Goal: Task Accomplishment & Management: Complete application form

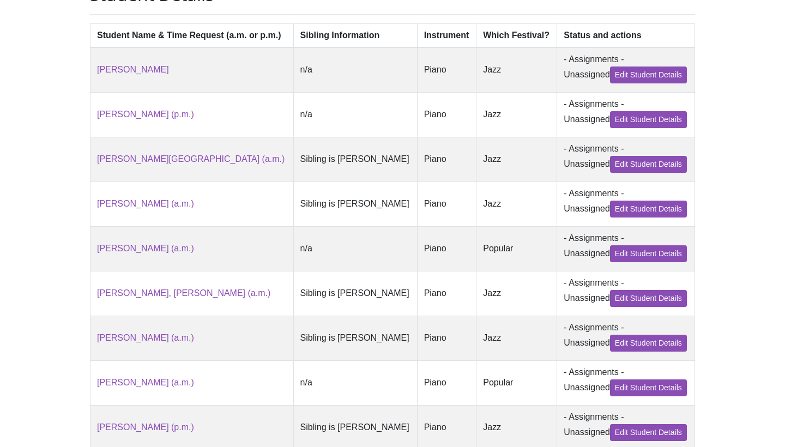
scroll to position [262, 0]
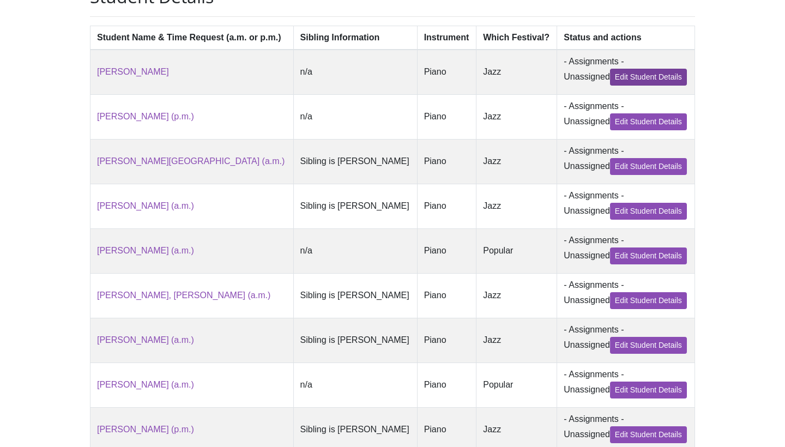
click at [632, 69] on link "Edit Student Details" at bounding box center [648, 77] width 77 height 17
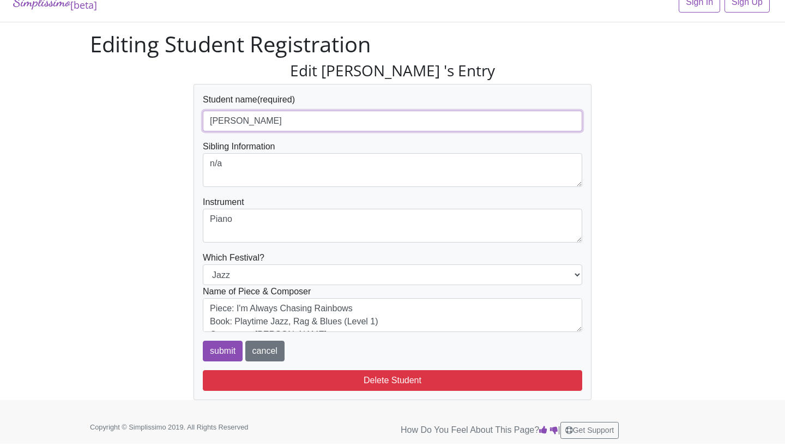
click at [309, 124] on input "Forshey, Calen" at bounding box center [393, 121] width 380 height 21
type input "[PERSON_NAME] (p.m.)"
click at [220, 347] on input "submit" at bounding box center [223, 351] width 40 height 21
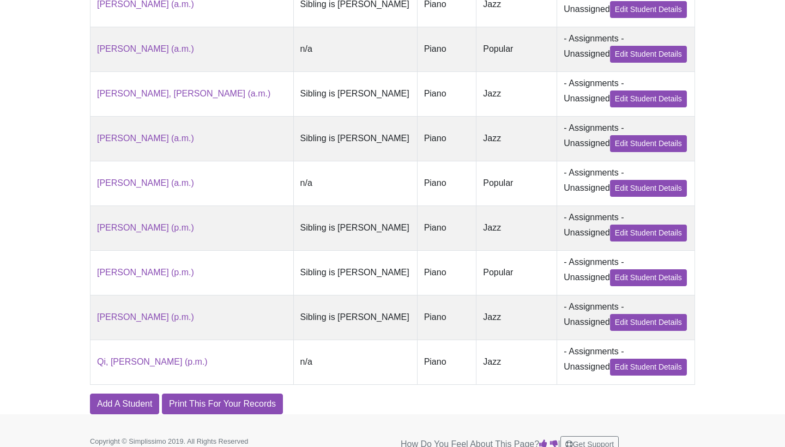
scroll to position [499, 0]
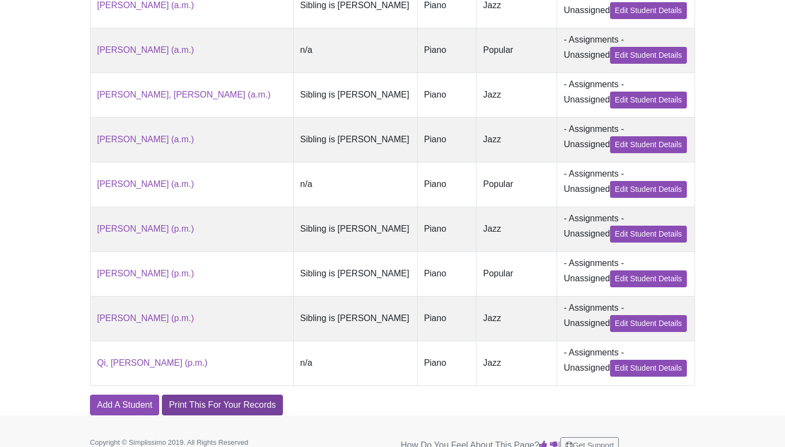
click at [219, 409] on link "Print This For Your Records" at bounding box center [222, 405] width 121 height 21
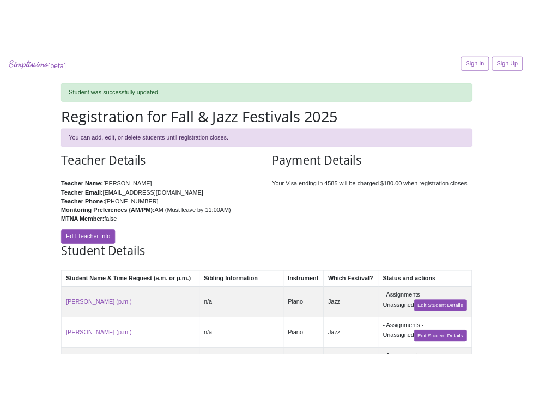
scroll to position [0, 0]
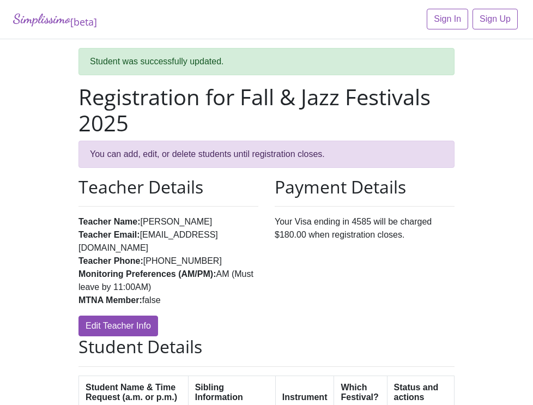
drag, startPoint x: 2, startPoint y: 103, endPoint x: 32, endPoint y: 99, distance: 30.2
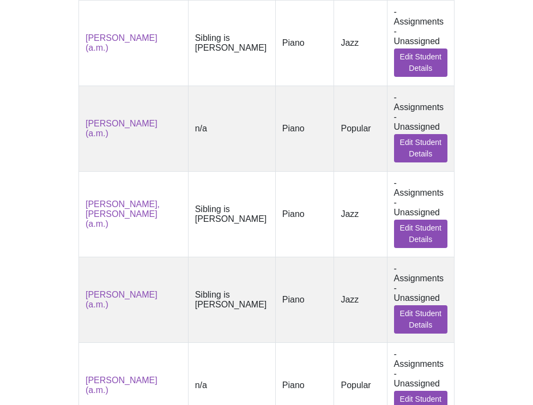
scroll to position [609, 0]
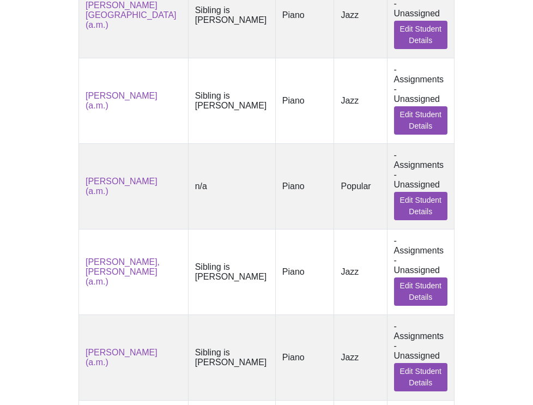
click at [440, 1] on td "- Assignments - Unassigned Edit Student Details" at bounding box center [421, 15] width 68 height 86
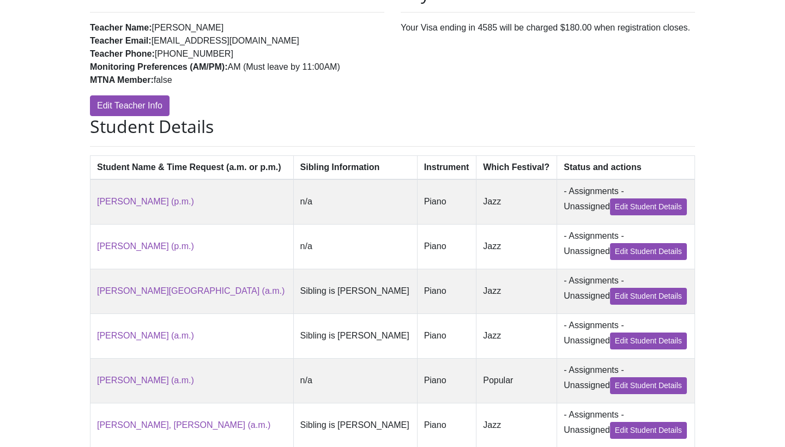
scroll to position [173, 0]
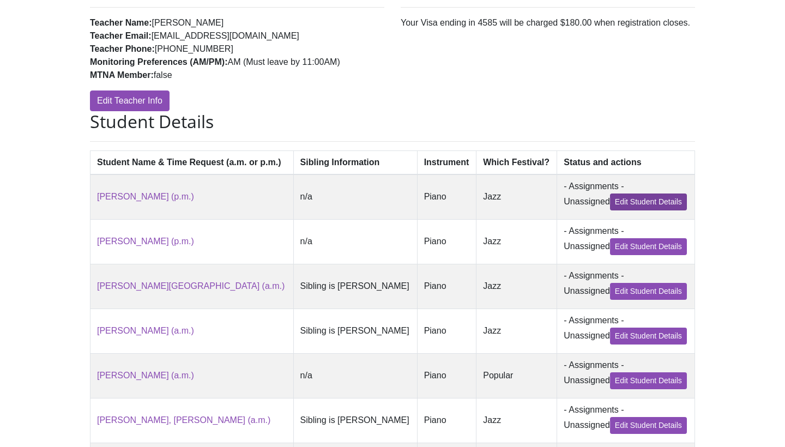
click at [616, 204] on link "Edit Student Details" at bounding box center [648, 202] width 77 height 17
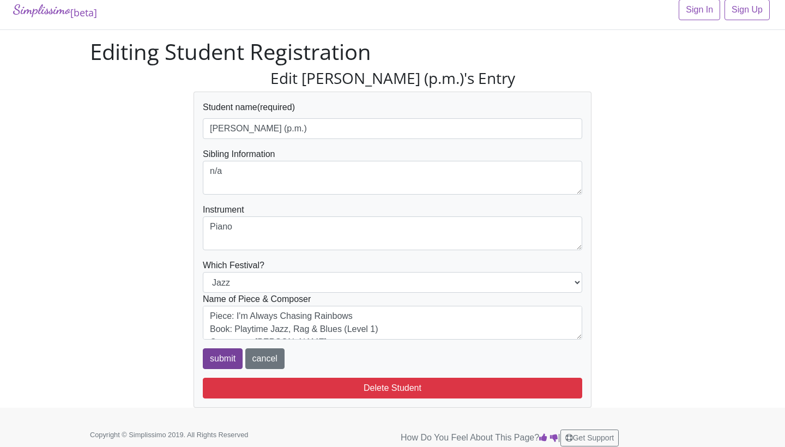
click at [210, 357] on input "submit" at bounding box center [223, 359] width 40 height 21
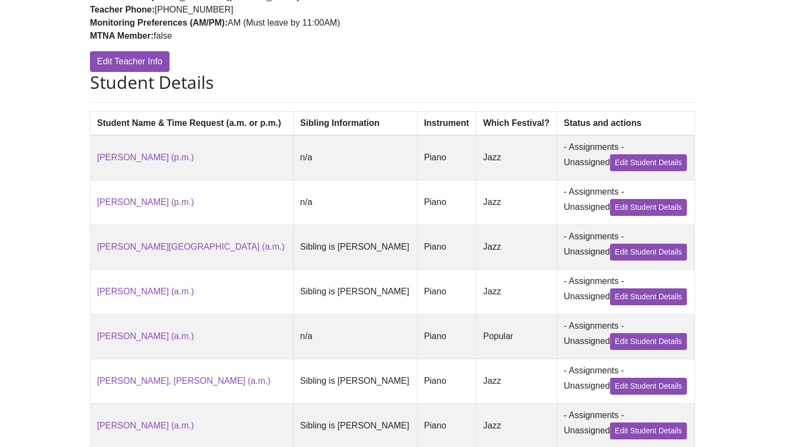
scroll to position [213, 0]
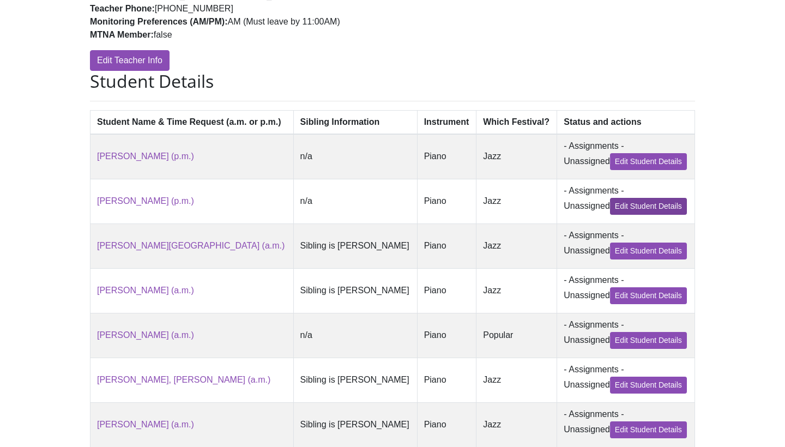
click at [653, 206] on link "Edit Student Details" at bounding box center [648, 206] width 77 height 17
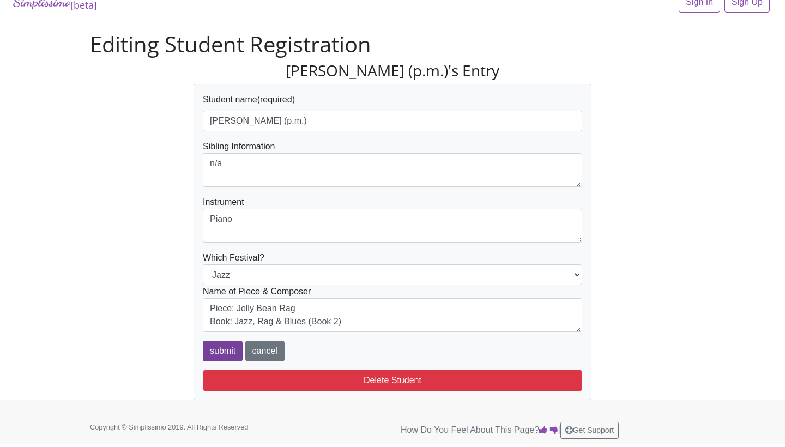
click at [212, 354] on input "submit" at bounding box center [223, 351] width 40 height 21
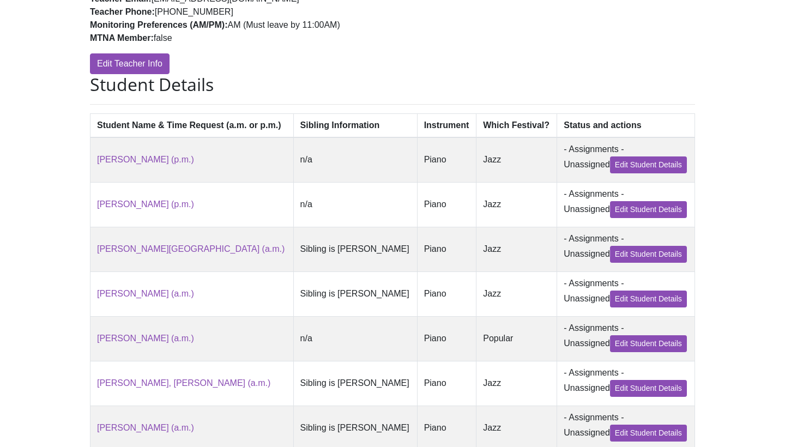
scroll to position [271, 0]
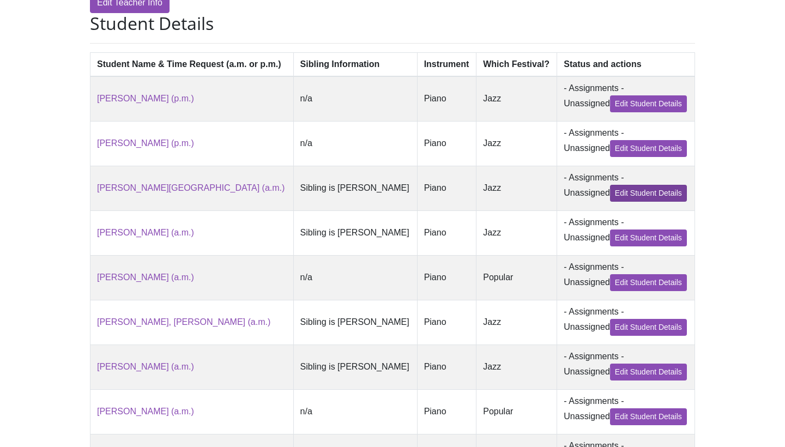
click at [640, 189] on link "Edit Student Details" at bounding box center [648, 193] width 77 height 17
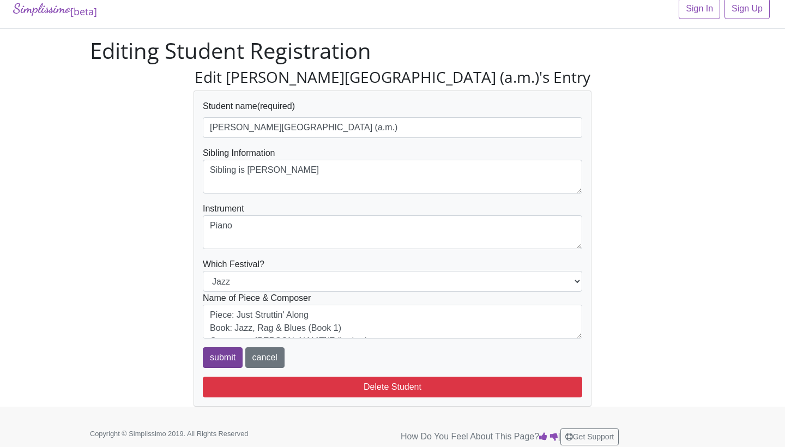
click at [215, 352] on input "submit" at bounding box center [223, 357] width 40 height 21
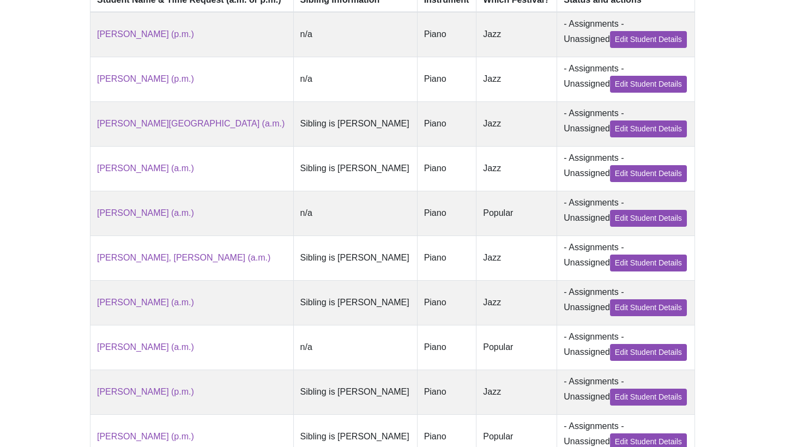
scroll to position [343, 0]
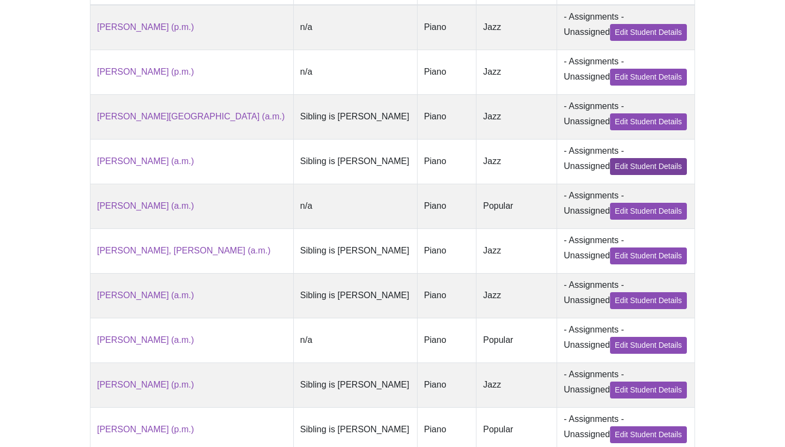
click at [612, 166] on link "Edit Student Details" at bounding box center [648, 166] width 77 height 17
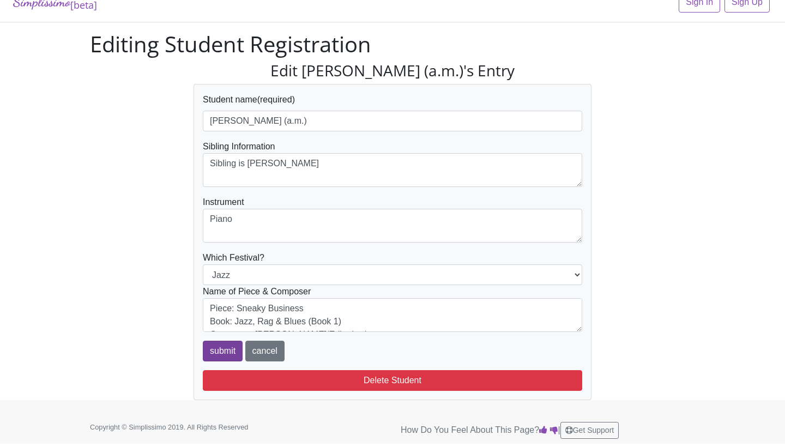
click at [218, 351] on input "submit" at bounding box center [223, 351] width 40 height 21
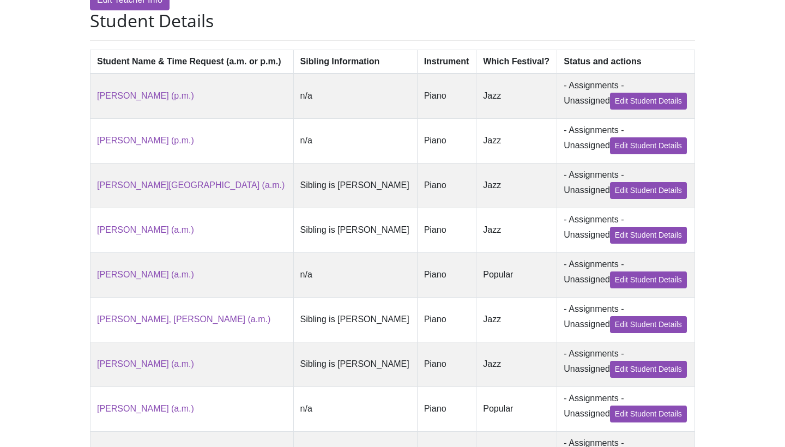
scroll to position [319, 0]
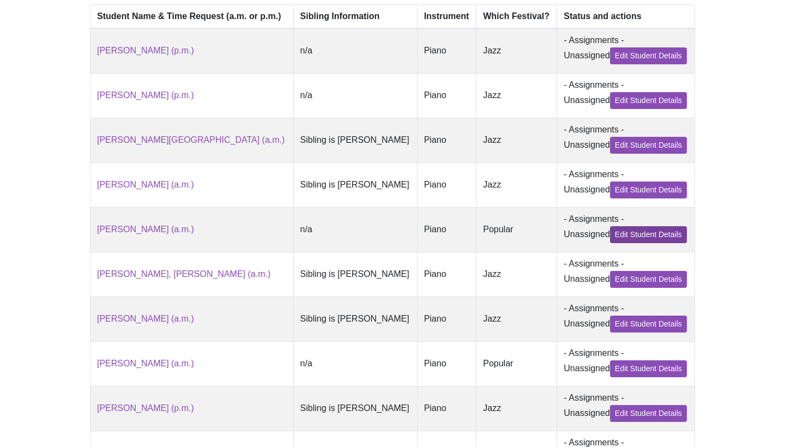
click at [646, 234] on link "Edit Student Details" at bounding box center [648, 234] width 77 height 17
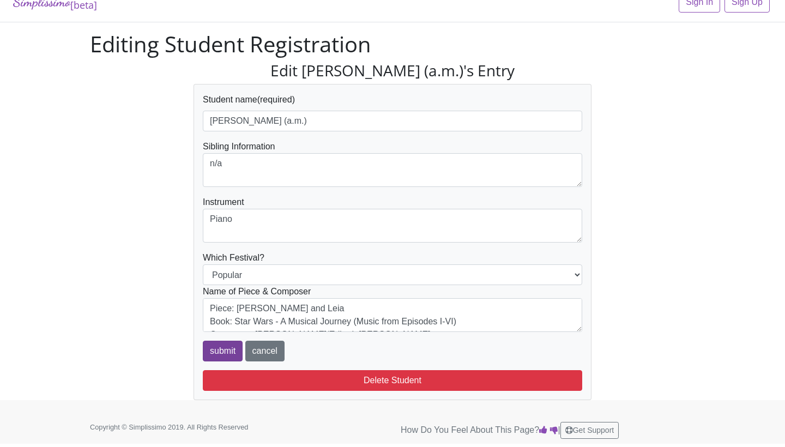
click at [212, 345] on input "submit" at bounding box center [223, 351] width 40 height 21
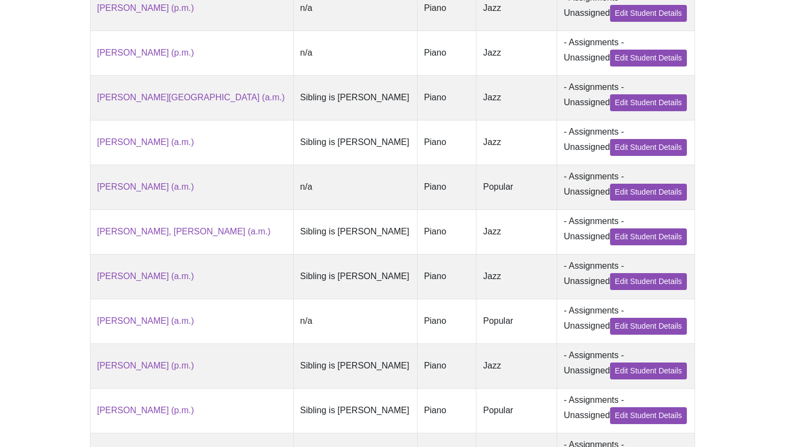
scroll to position [363, 0]
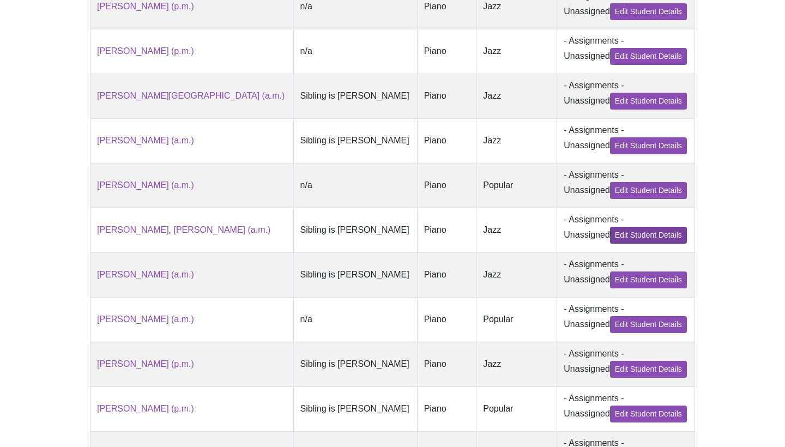
click at [621, 236] on link "Edit Student Details" at bounding box center [648, 235] width 77 height 17
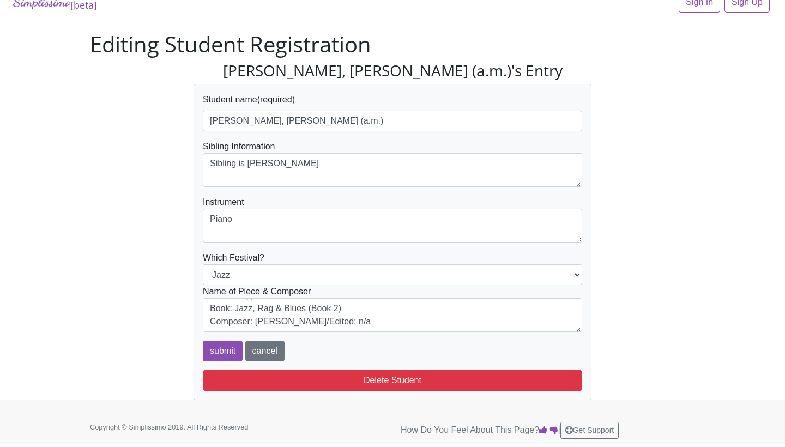
scroll to position [26, 0]
click at [220, 347] on input "submit" at bounding box center [223, 351] width 40 height 21
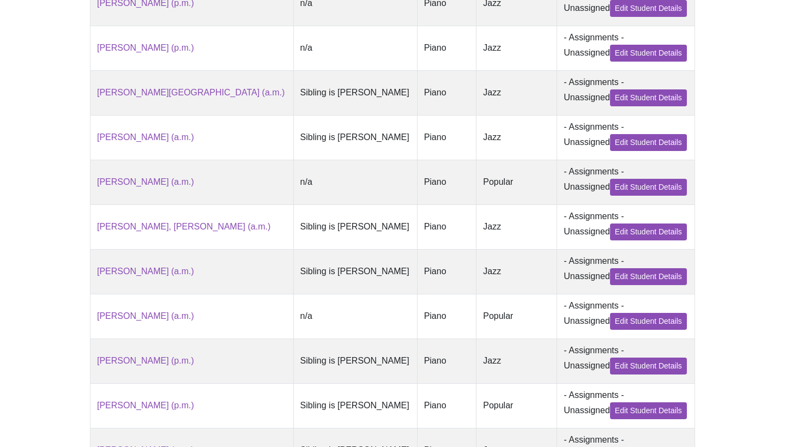
scroll to position [368, 0]
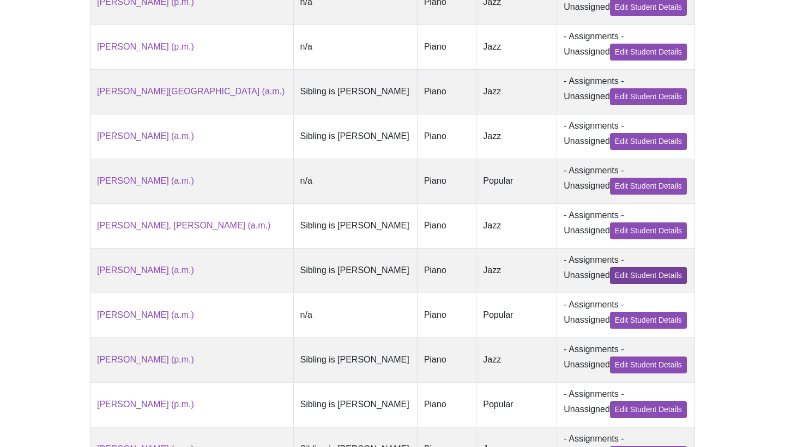
click at [625, 274] on link "Edit Student Details" at bounding box center [648, 275] width 77 height 17
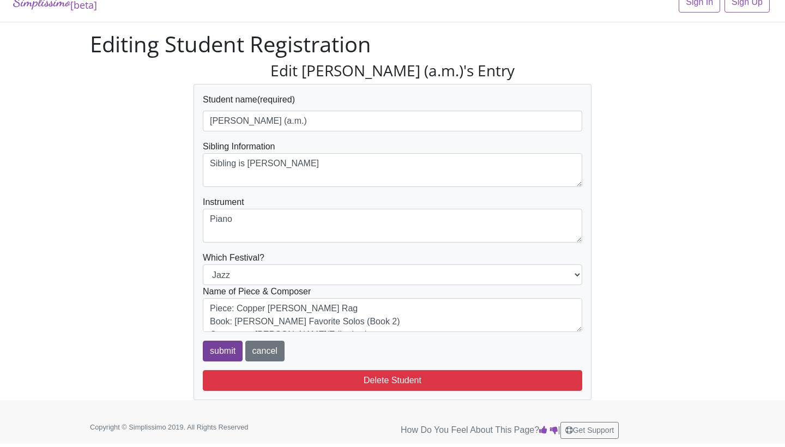
click at [226, 346] on input "submit" at bounding box center [223, 351] width 40 height 21
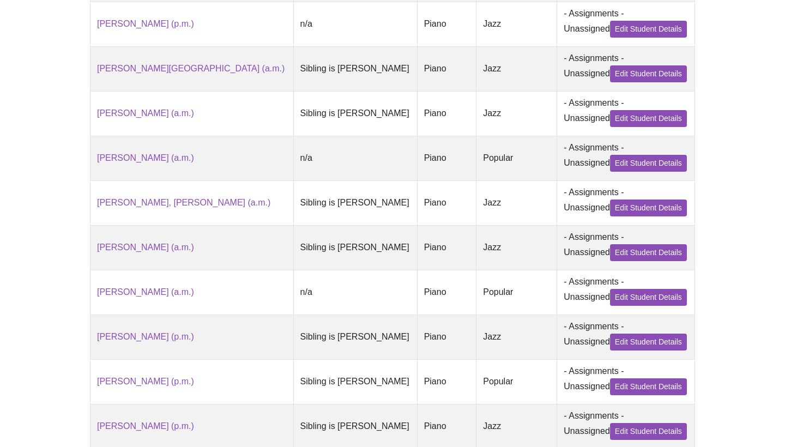
scroll to position [429, 0]
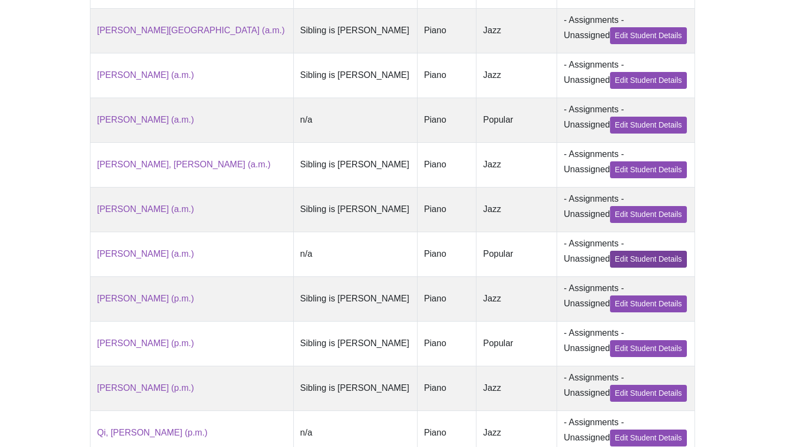
click at [631, 255] on link "Edit Student Details" at bounding box center [648, 259] width 77 height 17
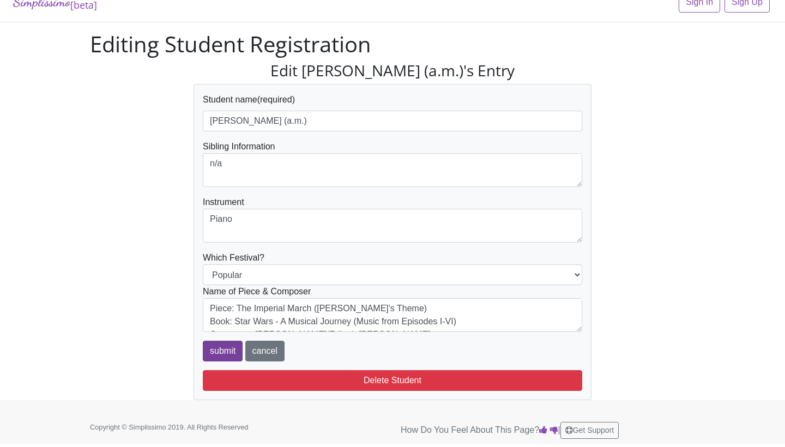
click at [211, 347] on input "submit" at bounding box center [223, 351] width 40 height 21
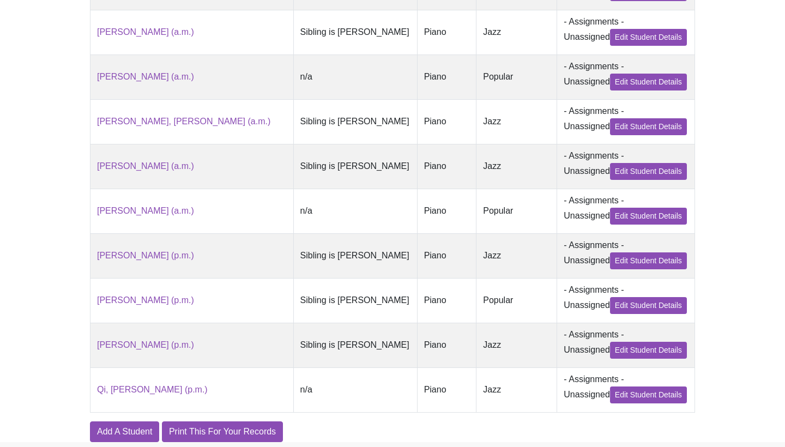
scroll to position [473, 0]
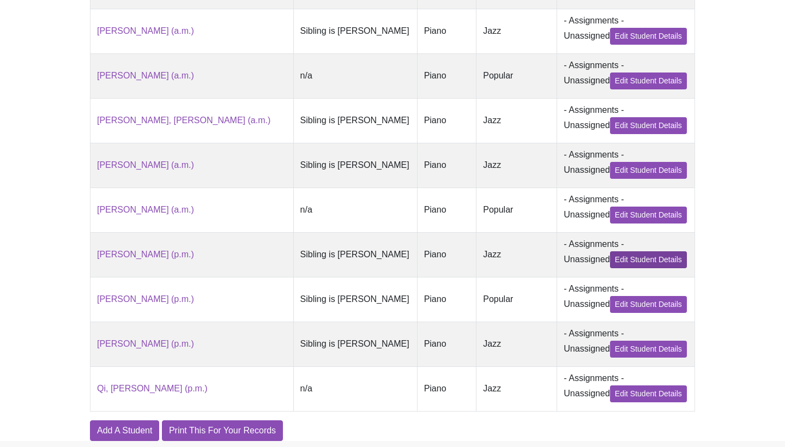
click at [619, 254] on link "Edit Student Details" at bounding box center [648, 259] width 77 height 17
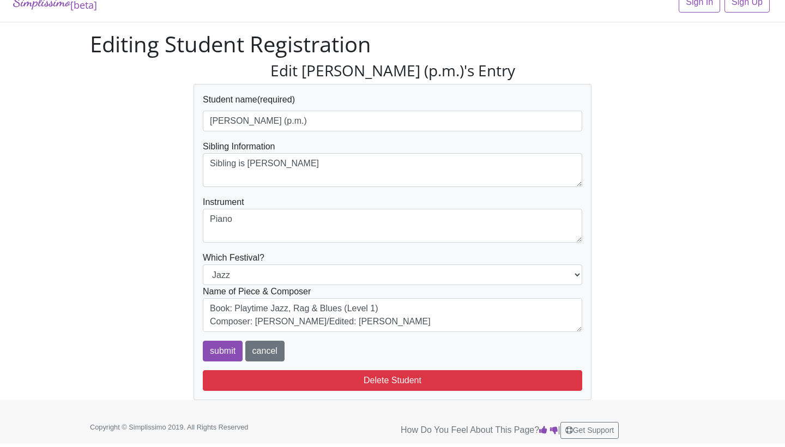
scroll to position [26, 0]
click at [263, 305] on textarea "Piece: Five Foot Two Book: Playtime Jazz, Rag & Blues (Level 1) Composer: Faber…" at bounding box center [393, 315] width 380 height 34
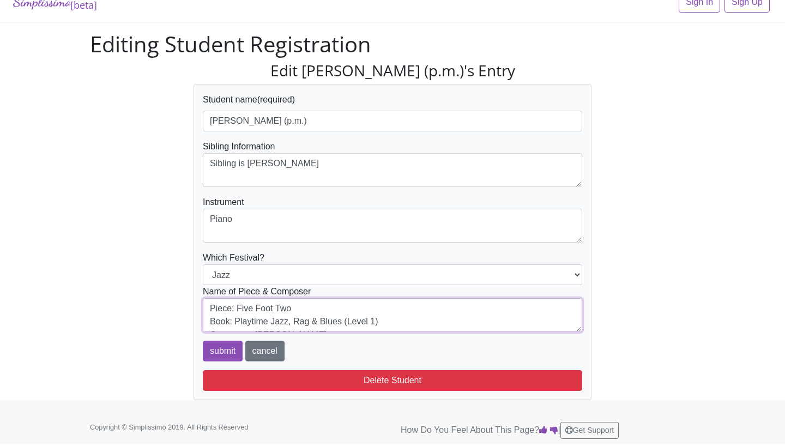
scroll to position [0, 0]
type textarea "Piece: Five Foot Two Book: Playtime Jazz, Rag & Blues (Level 1) Composer: Ray H…"
click at [206, 347] on input "submit" at bounding box center [223, 351] width 40 height 21
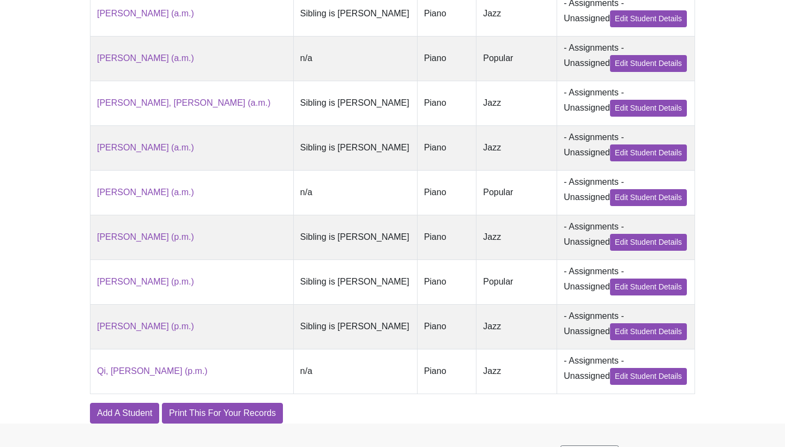
scroll to position [494, 0]
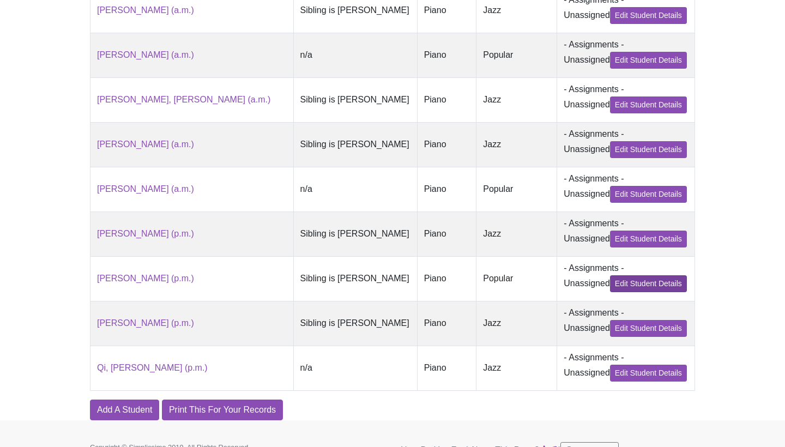
click at [625, 285] on link "Edit Student Details" at bounding box center [648, 283] width 77 height 17
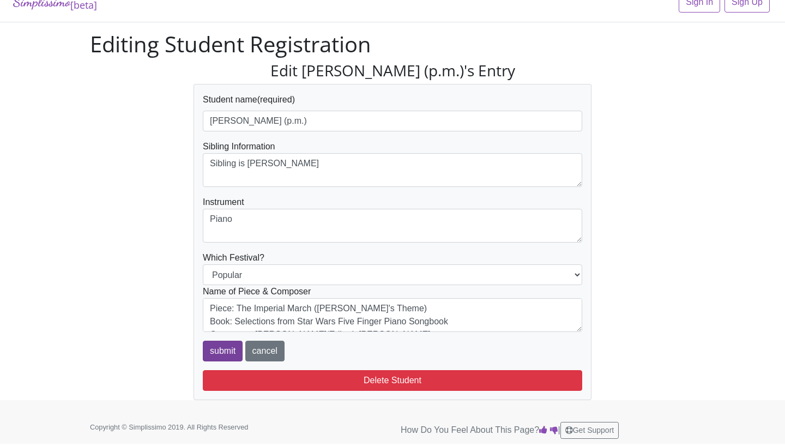
click at [212, 349] on input "submit" at bounding box center [223, 351] width 40 height 21
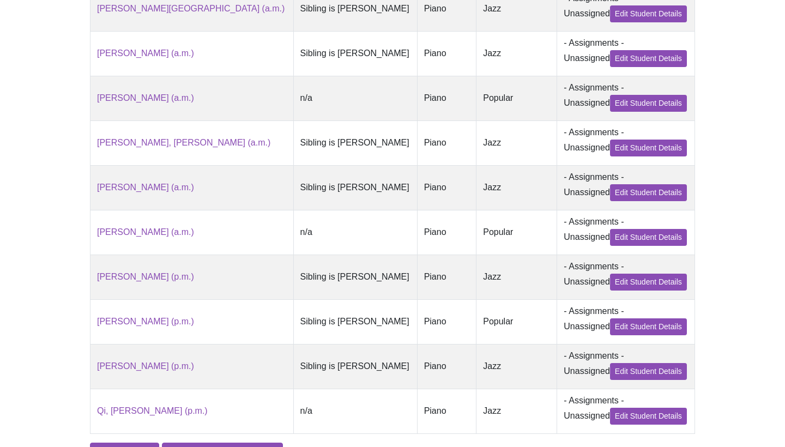
scroll to position [487, 0]
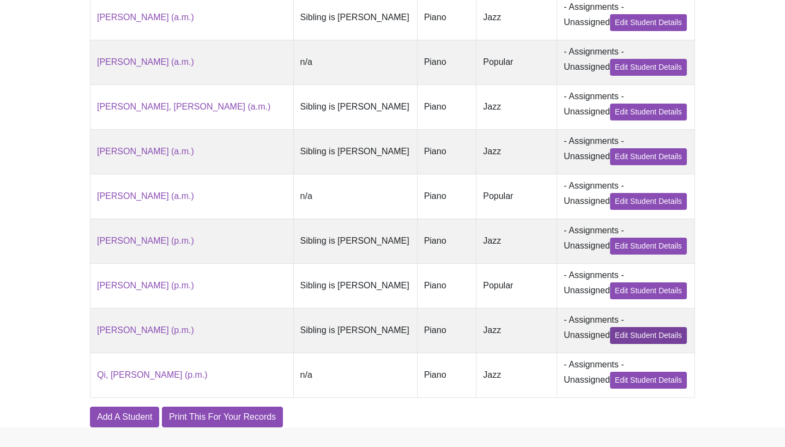
click at [620, 339] on link "Edit Student Details" at bounding box center [648, 335] width 77 height 17
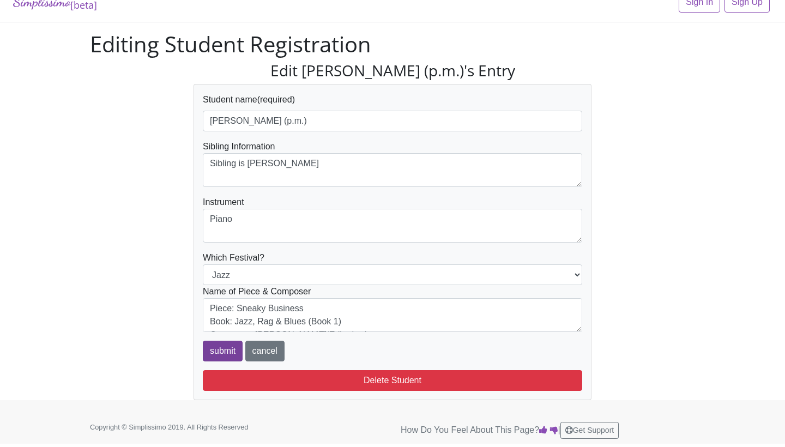
click at [214, 349] on input "submit" at bounding box center [223, 351] width 40 height 21
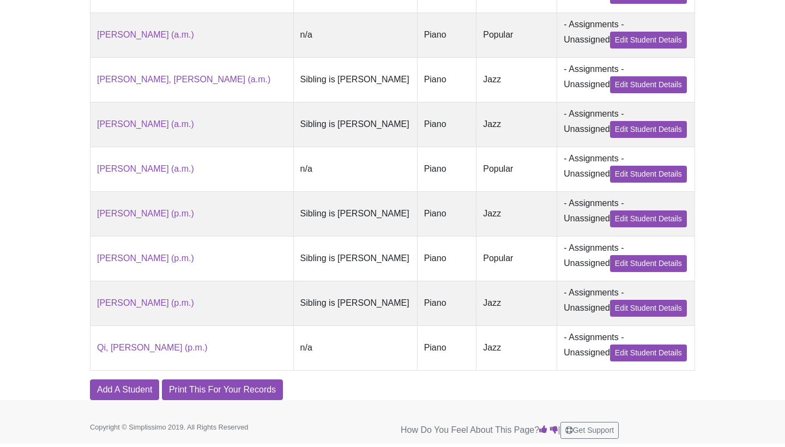
scroll to position [513, 0]
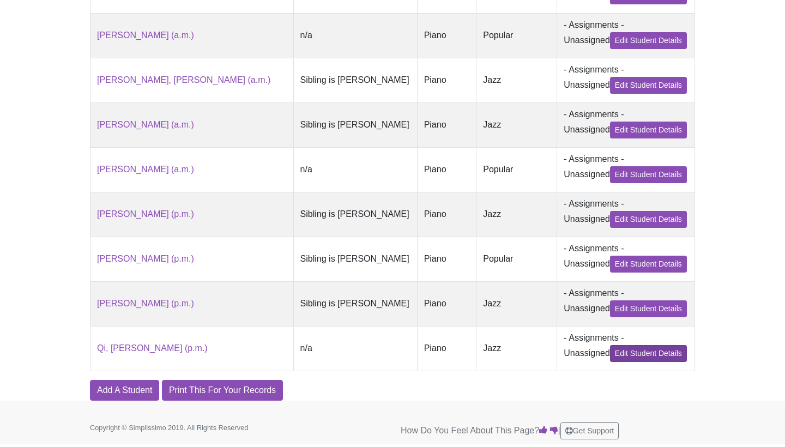
click at [614, 352] on link "Edit Student Details" at bounding box center [648, 353] width 77 height 17
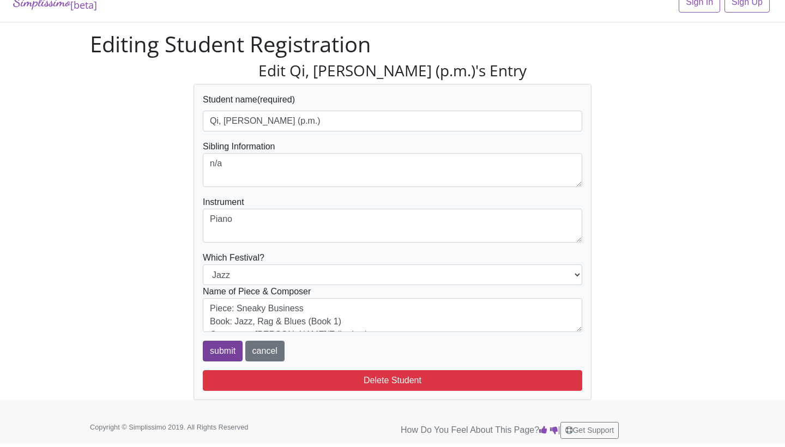
click at [214, 349] on input "submit" at bounding box center [223, 351] width 40 height 21
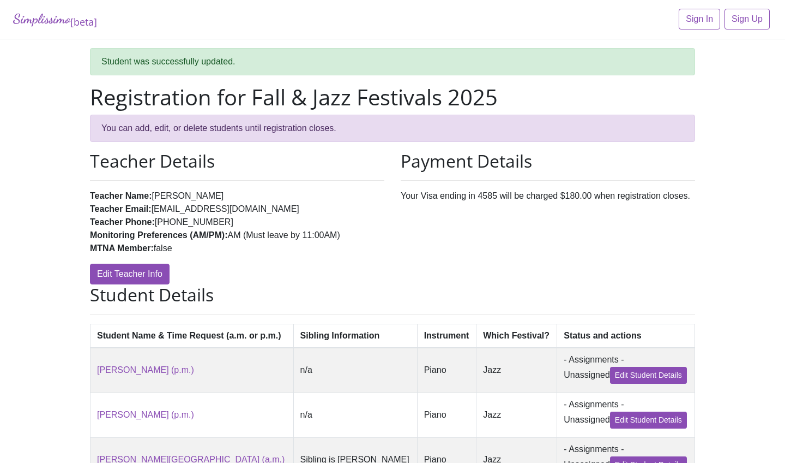
click at [363, 212] on li "Teacher Email: cobycanale@gmail.com" at bounding box center [237, 208] width 295 height 13
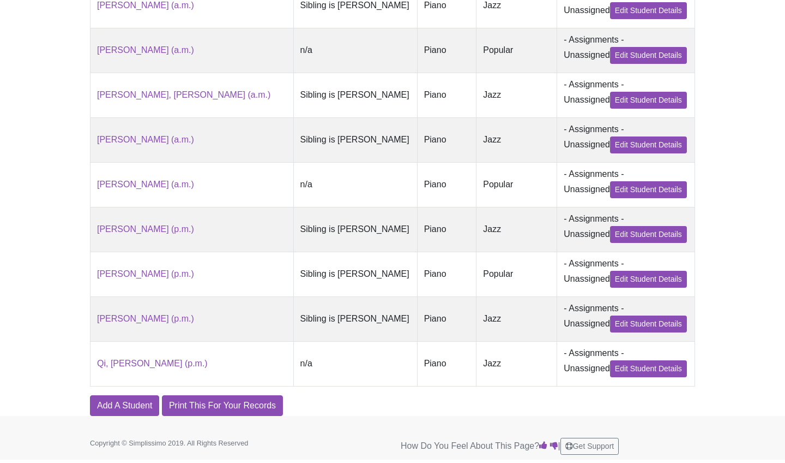
scroll to position [498, 0]
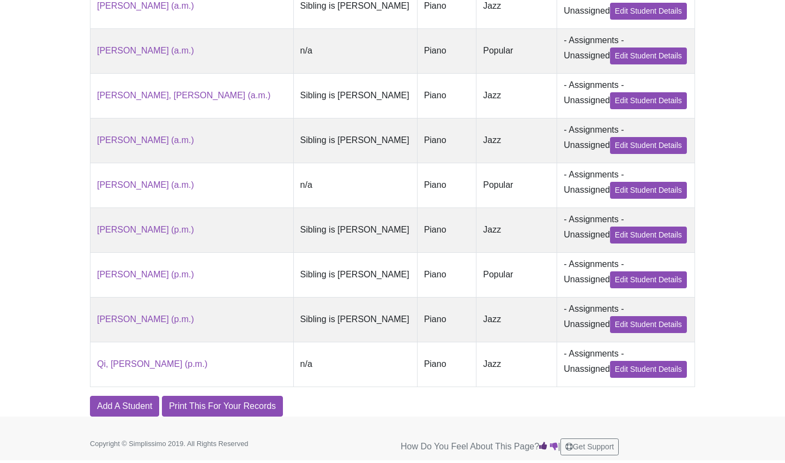
click at [542, 446] on icon at bounding box center [543, 445] width 8 height 9
click at [454, 428] on footer "Copyright © Simplissimo 2019. All Rights Reserved Printed from Simplissimoevent…" at bounding box center [392, 438] width 785 height 44
click at [544, 443] on icon at bounding box center [543, 445] width 8 height 9
click at [545, 447] on icon at bounding box center [543, 445] width 8 height 9
click at [430, 422] on footer "Copyright © Simplissimo 2019. All Rights Reserved Printed from Simplissimoevent…" at bounding box center [392, 438] width 785 height 44
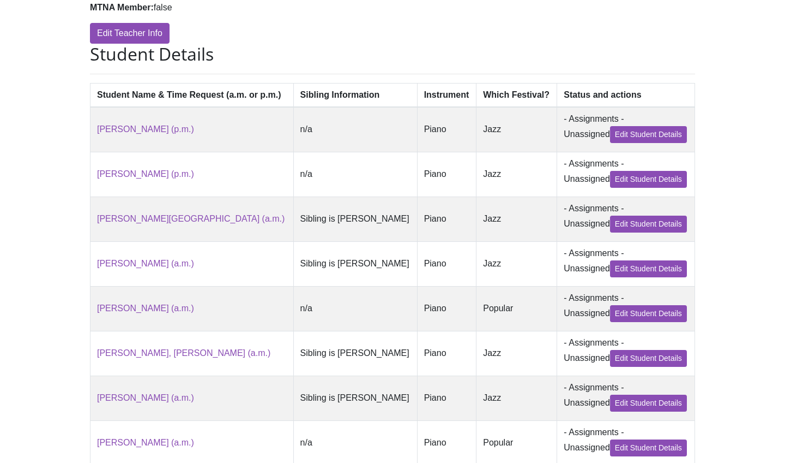
scroll to position [240, 0]
drag, startPoint x: 569, startPoint y: 117, endPoint x: 561, endPoint y: 130, distance: 15.9
click at [561, 130] on td "- Assignments - Unassigned Edit Student Details" at bounding box center [626, 129] width 138 height 45
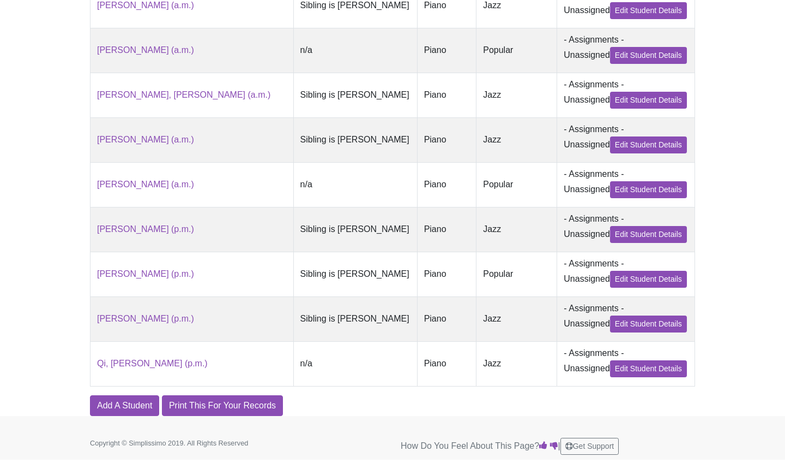
scroll to position [498, 0]
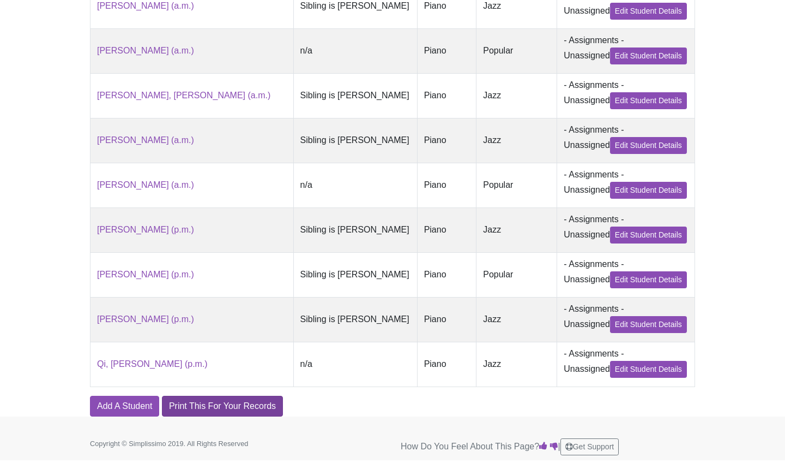
click at [210, 404] on link "Print This For Your Records" at bounding box center [222, 405] width 121 height 21
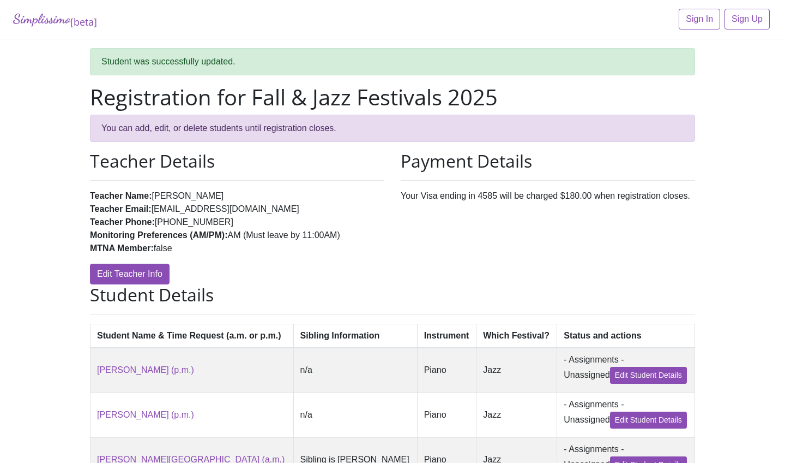
scroll to position [0, 0]
